Goal: Information Seeking & Learning: Learn about a topic

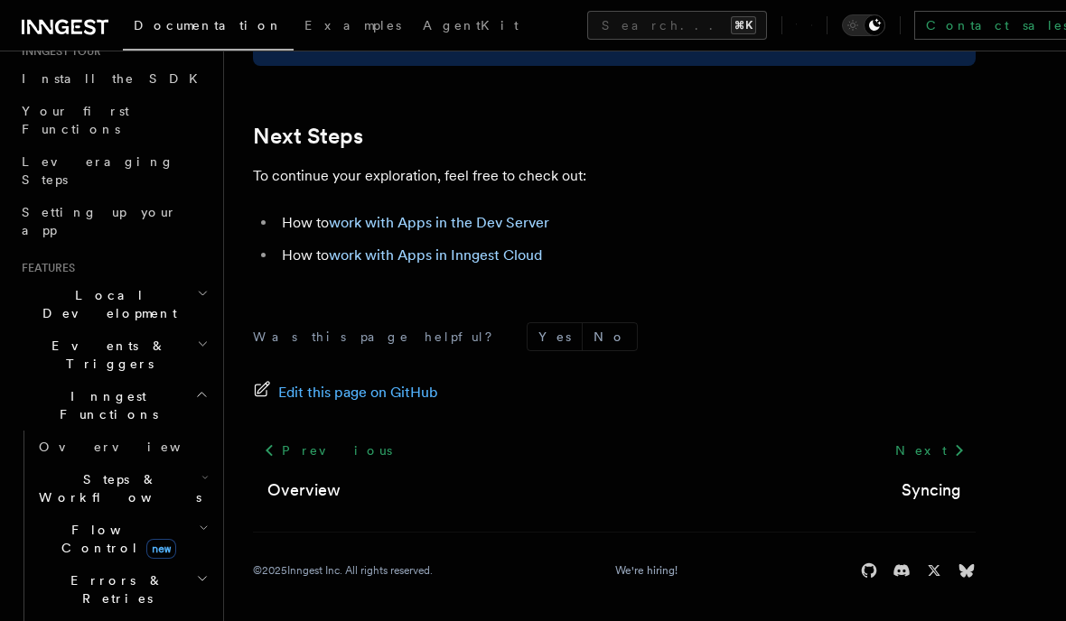
scroll to position [218, 0]
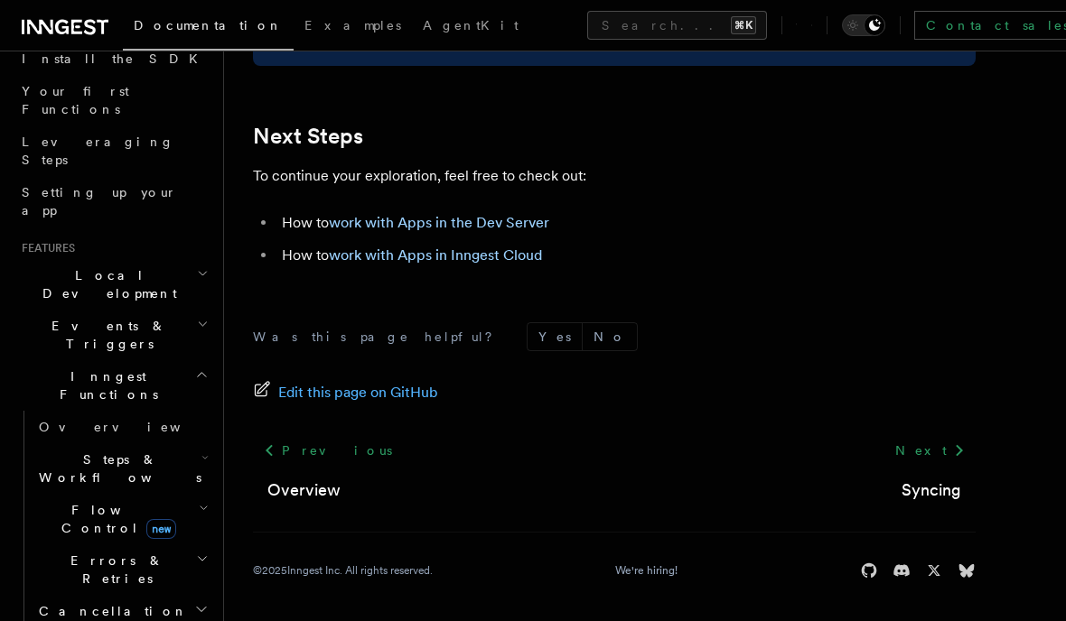
click at [114, 501] on span "Flow Control new" at bounding box center [115, 519] width 167 height 36
click at [146, 519] on span "new" at bounding box center [161, 529] width 30 height 20
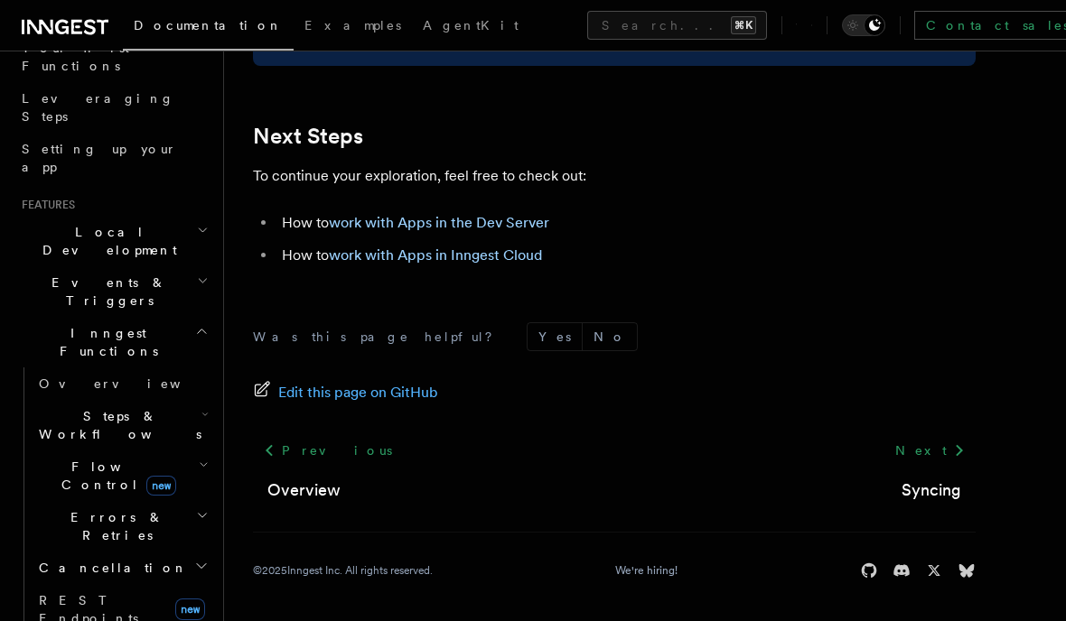
scroll to position [331, 0]
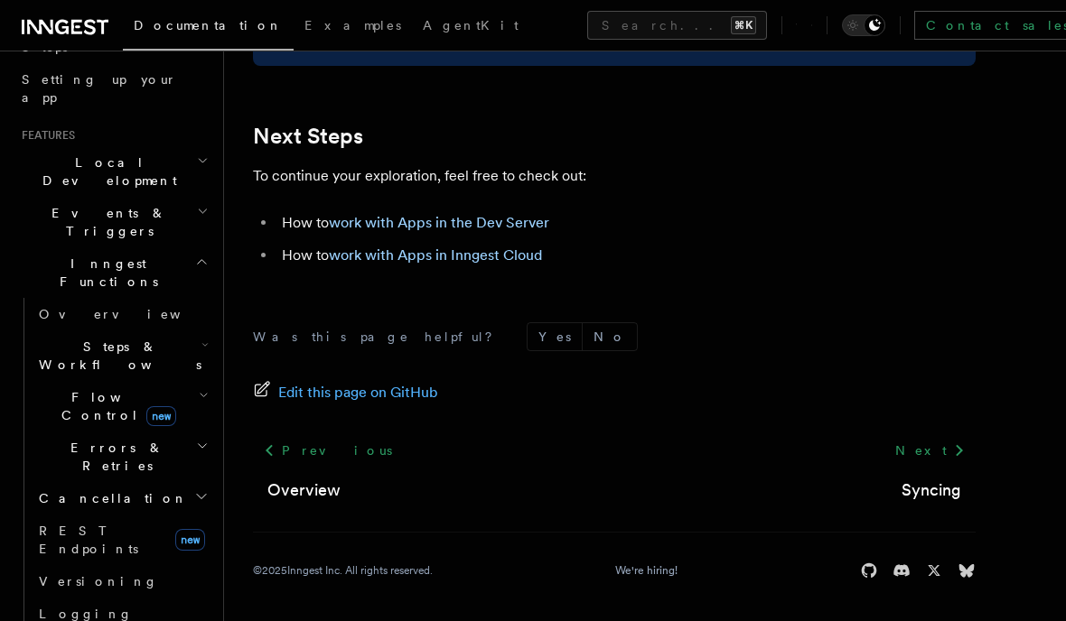
click at [133, 598] on link "Logging" at bounding box center [122, 614] width 181 height 33
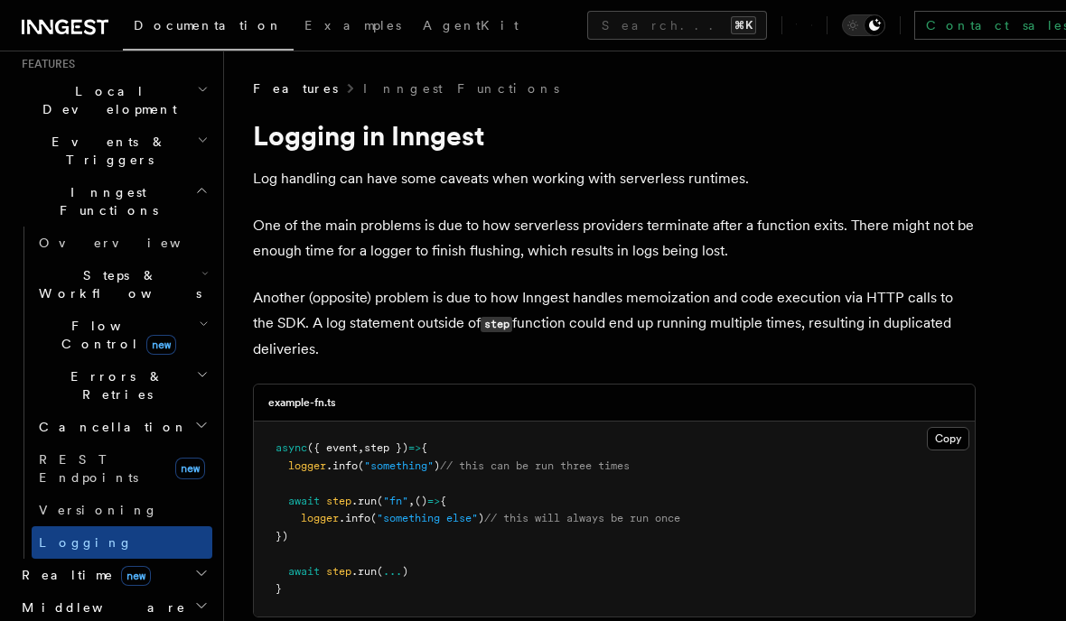
scroll to position [401, 0]
click at [158, 495] on link "Versioning" at bounding box center [122, 511] width 181 height 33
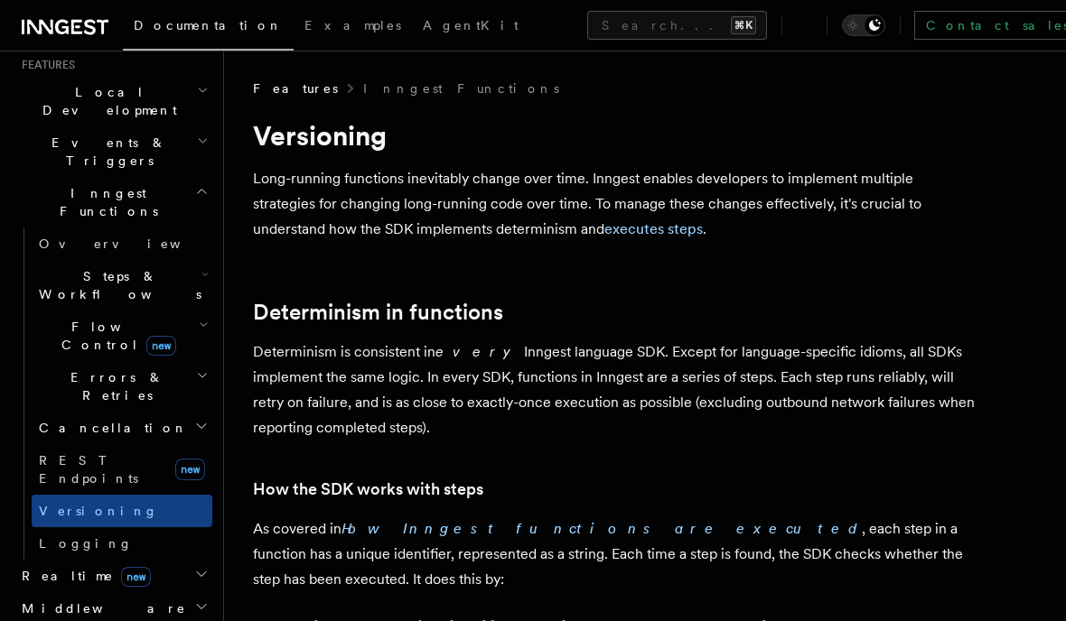
click at [141, 528] on link "Logging" at bounding box center [122, 544] width 181 height 33
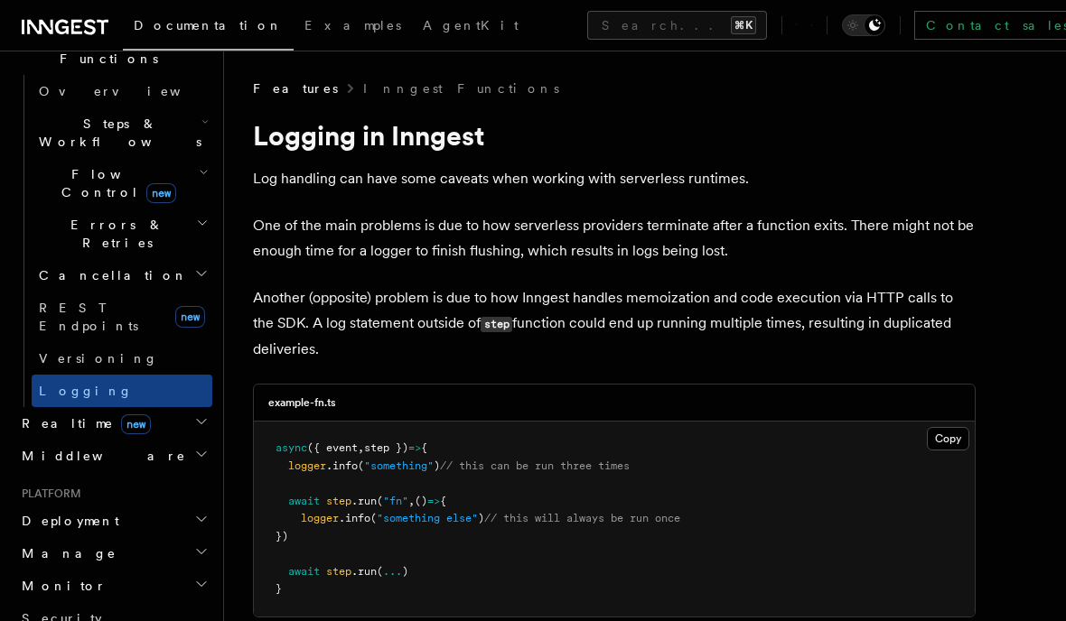
scroll to position [556, 0]
click at [154, 568] on h2 "Monitor" at bounding box center [113, 584] width 198 height 33
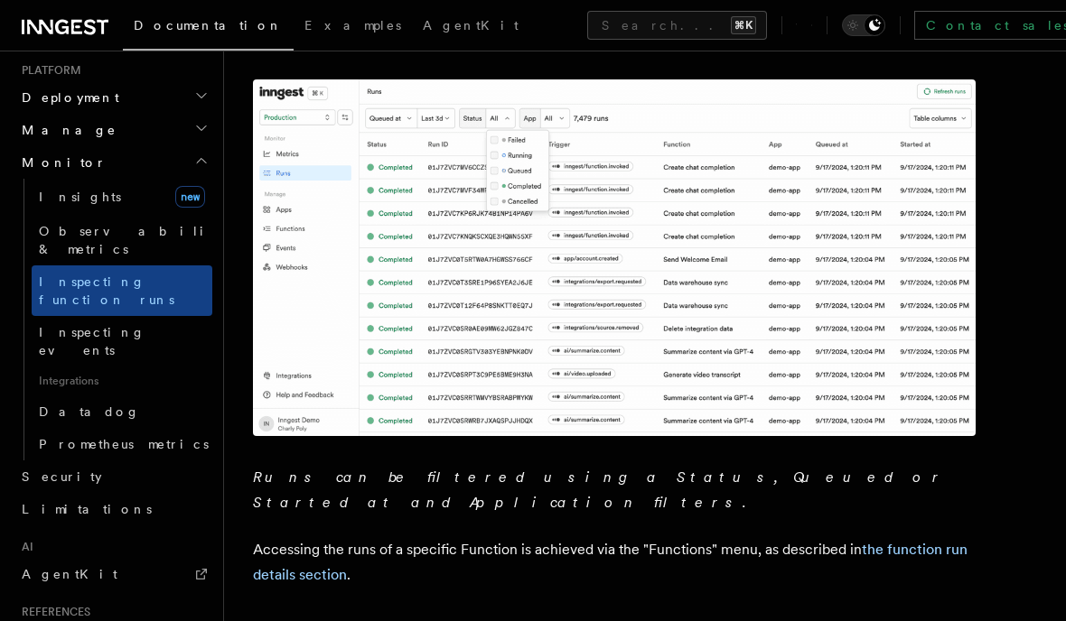
scroll to position [976, 0]
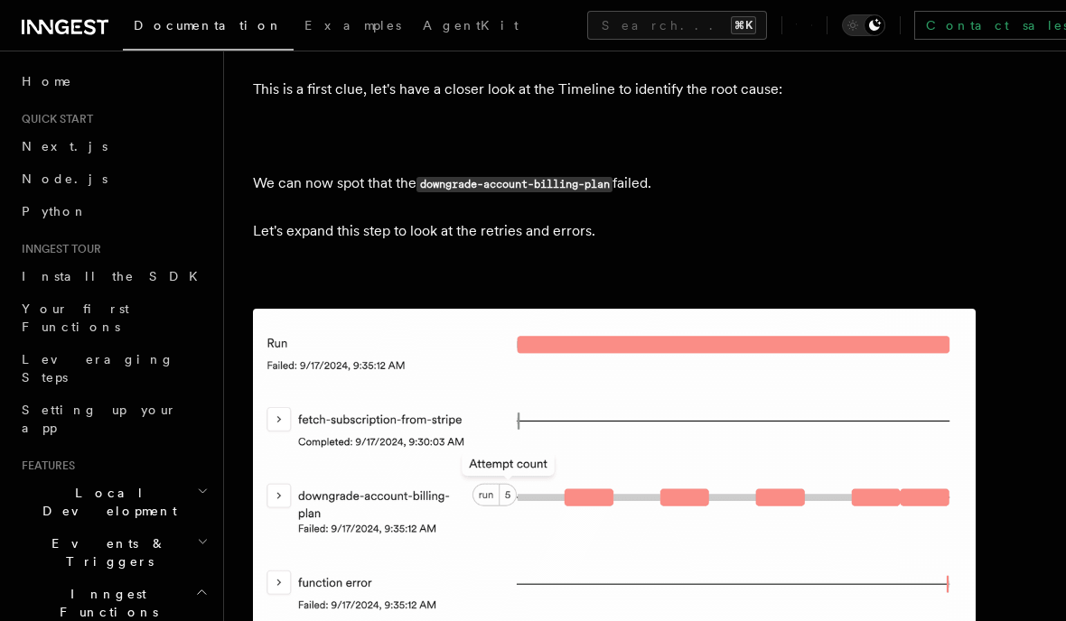
scroll to position [3621, 0]
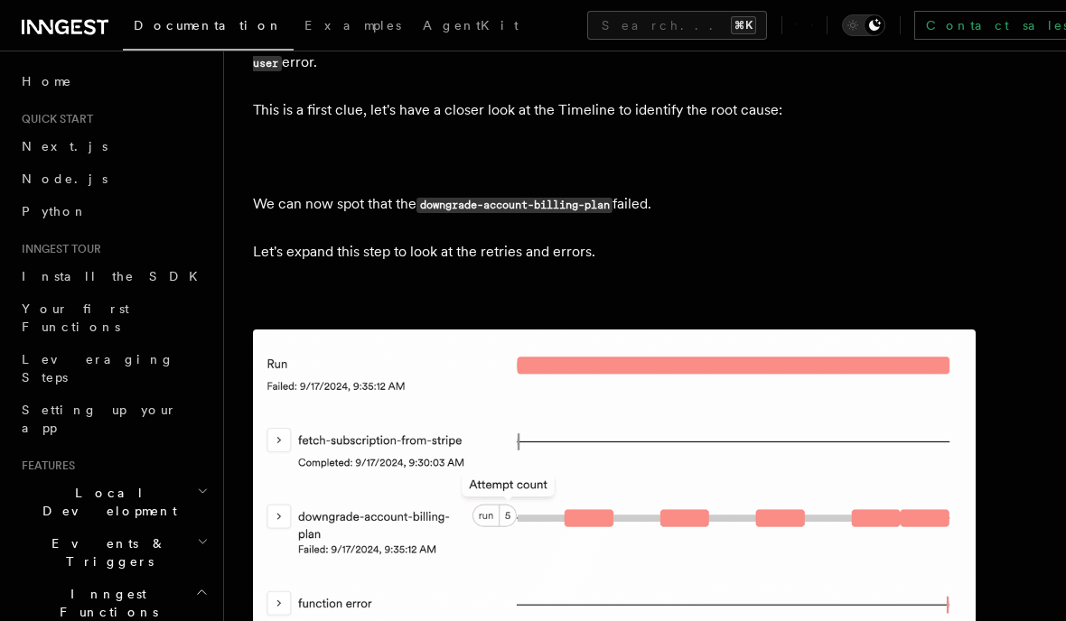
click at [303, 28] on link "Examples" at bounding box center [353, 26] width 118 height 43
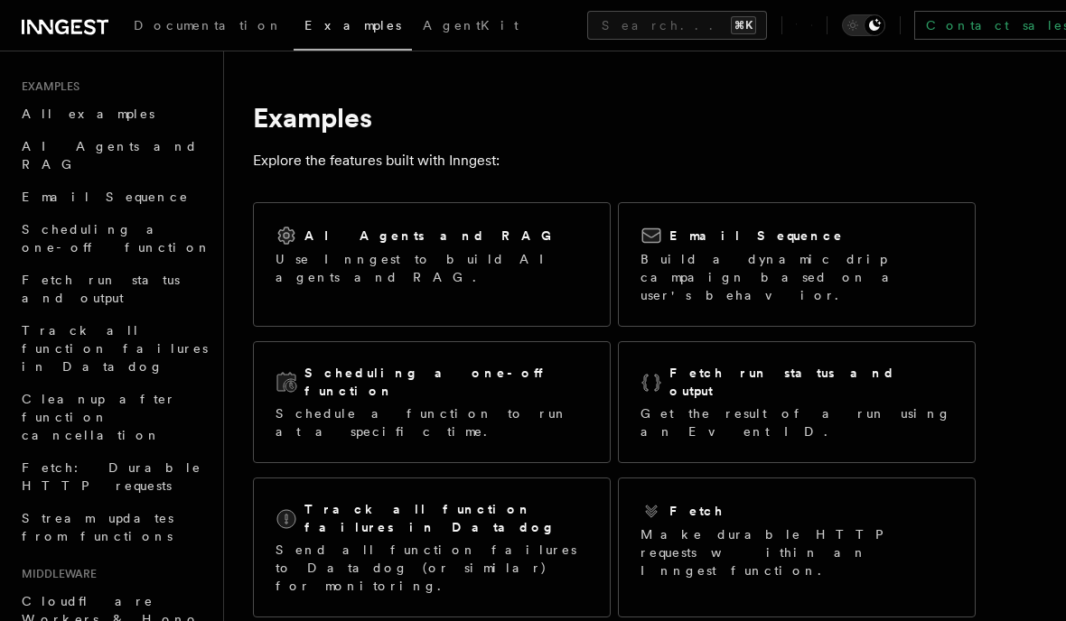
click at [427, 244] on div "AI Agents and RAG" at bounding box center [431, 236] width 313 height 22
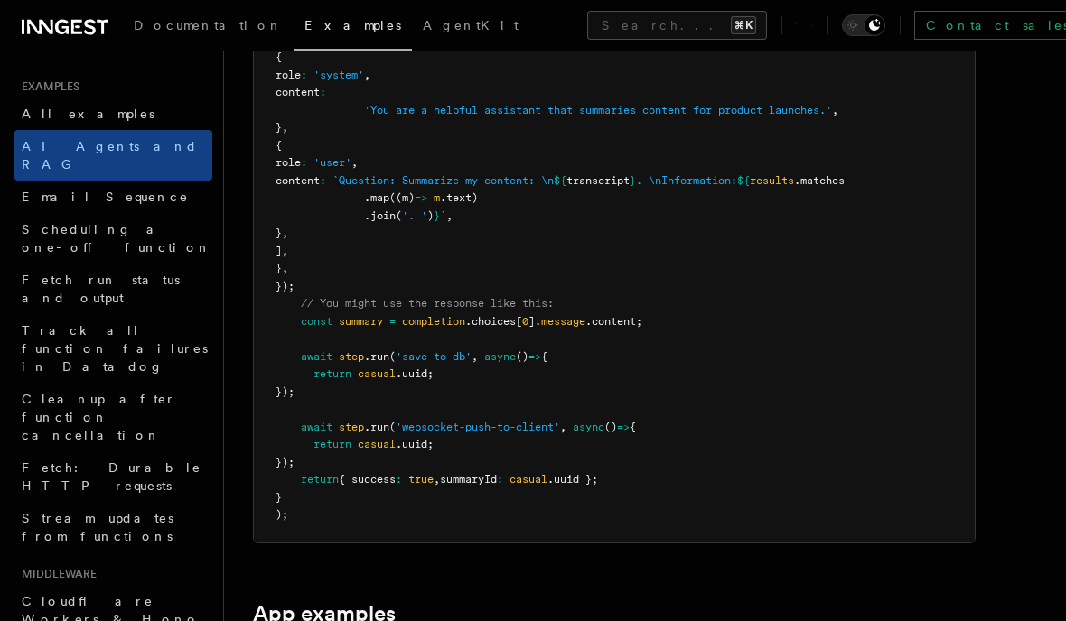
scroll to position [1313, 0]
click at [148, 183] on link "Email Sequence" at bounding box center [113, 197] width 198 height 33
